Goal: Find specific page/section: Find specific page/section

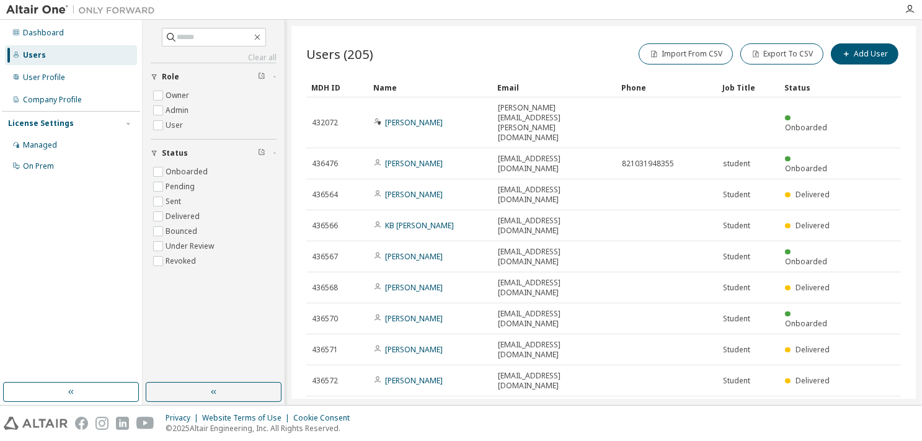
click at [733, 440] on icon "button" at bounding box center [735, 443] width 7 height 7
click at [738, 400] on div "100" at bounding box center [769, 400] width 99 height 15
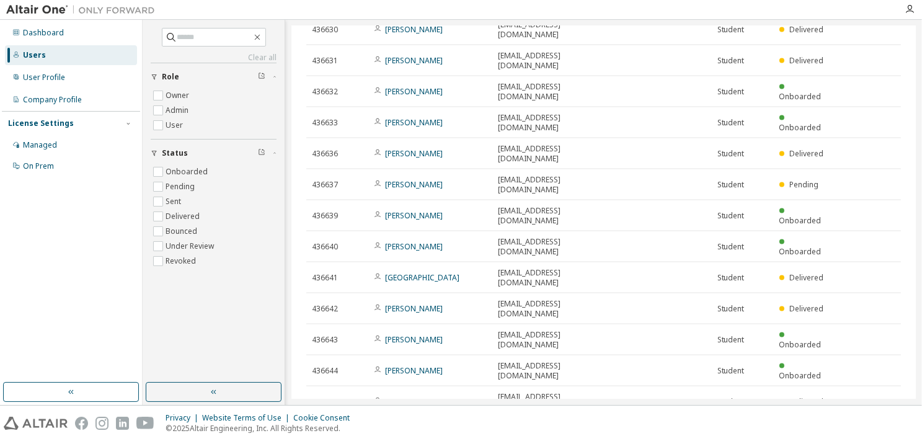
scroll to position [1862, 0]
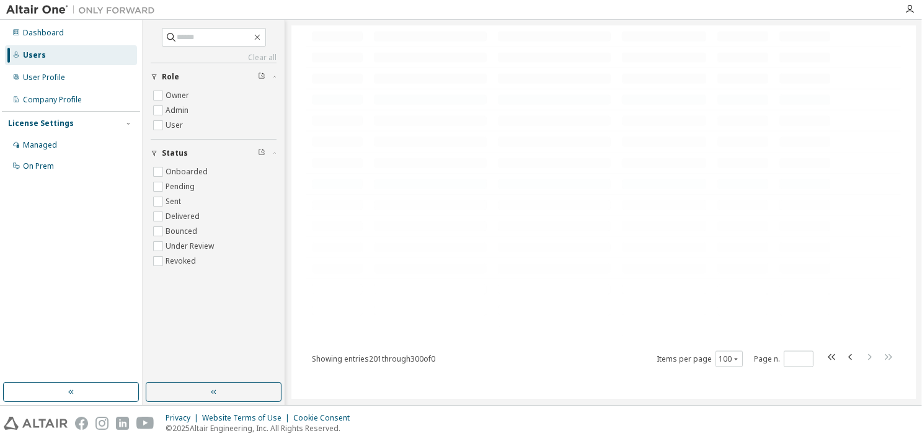
scroll to position [0, 0]
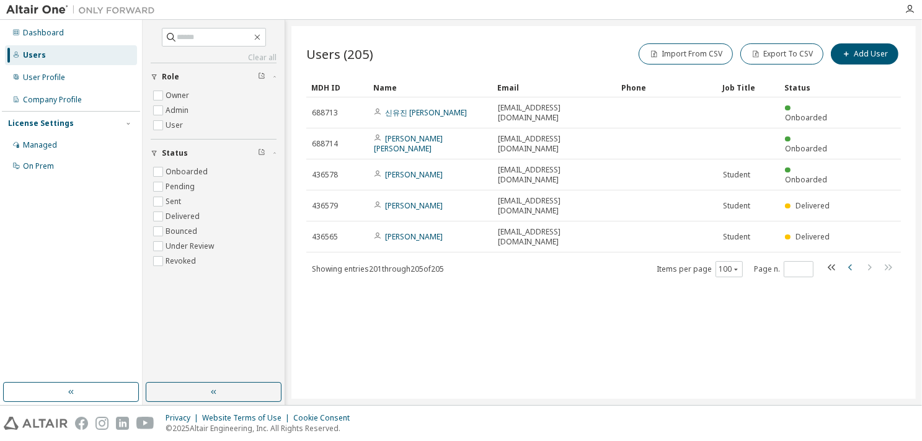
click at [848, 260] on icon "button" at bounding box center [850, 267] width 15 height 15
type input "*"
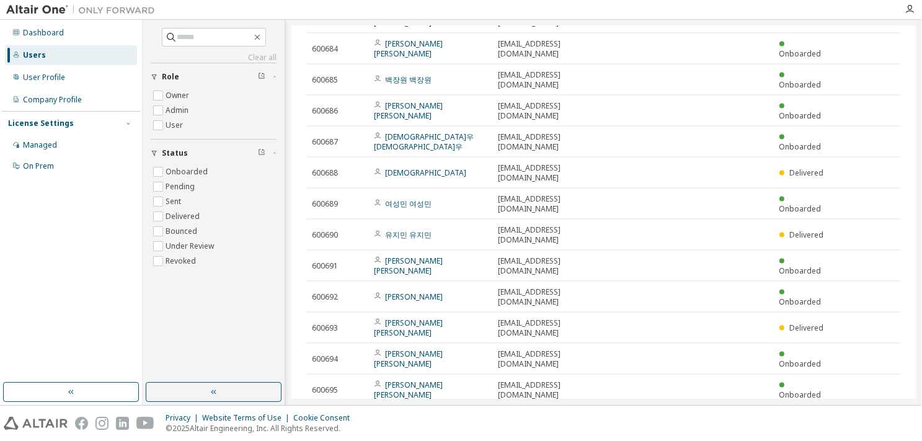
scroll to position [1862, 0]
click at [592, 374] on div "Users (205) Import From CSV Export To CSV Add User Clear Load Save Save As Fiel…" at bounding box center [603, 212] width 624 height 372
click at [555, 369] on div "Users (205) Import From CSV Export To CSV Add User Clear Load Save Save As Fiel…" at bounding box center [603, 212] width 624 height 372
